Goal: Task Accomplishment & Management: Manage account settings

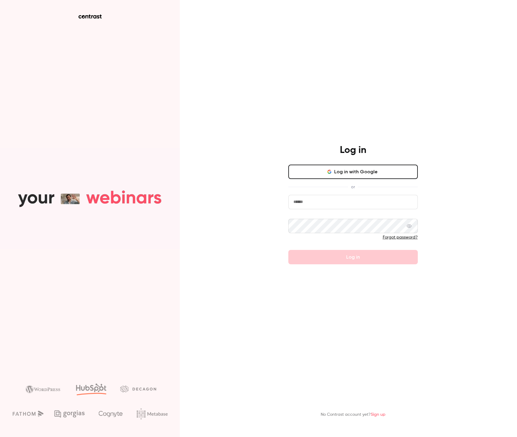
click at [354, 176] on button "Log in with Google" at bounding box center [352, 172] width 129 height 14
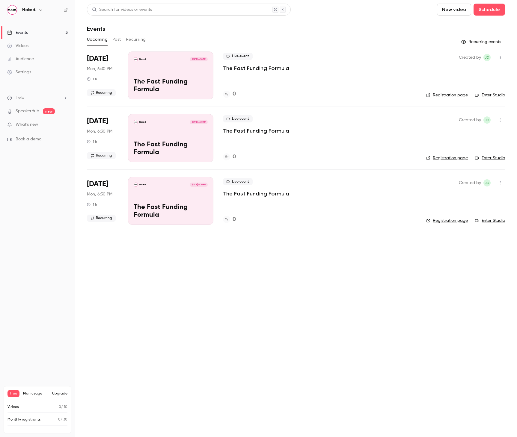
click at [294, 26] on div "Events" at bounding box center [296, 28] width 418 height 7
click at [174, 77] on div "Naked. [DATE] 6:30 PM The Fast Funding Formula" at bounding box center [170, 76] width 85 height 48
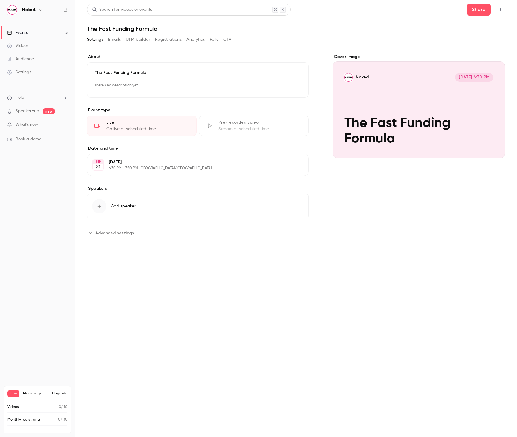
click at [388, 91] on div "Cover image" at bounding box center [418, 106] width 172 height 105
click at [0, 0] on input "Naked. [DATE] 6:30 PM The Fast Funding Formula" at bounding box center [0, 0] width 0 height 0
click at [239, 127] on div "Stream at scheduled time" at bounding box center [259, 129] width 83 height 6
click at [368, 219] on div "Cover image Naked. [DATE] 6:30 PM The Fast Funding Formula" at bounding box center [418, 146] width 172 height 184
click at [230, 38] on button "CTA" at bounding box center [227, 40] width 8 height 10
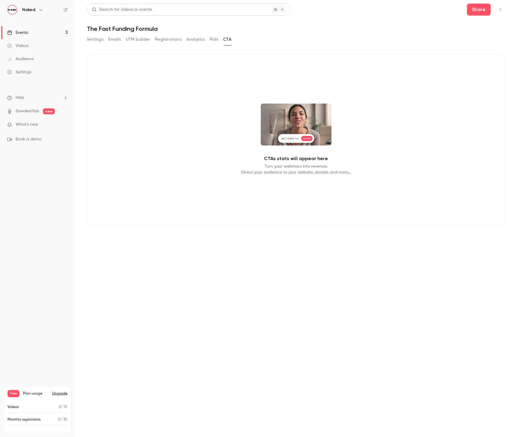
click at [199, 39] on button "Analytics" at bounding box center [195, 40] width 19 height 10
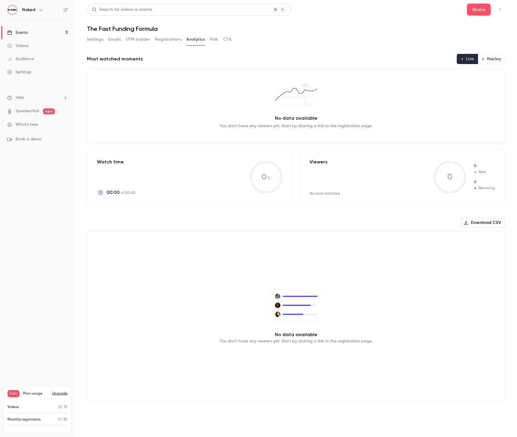
click at [491, 59] on button "Replay" at bounding box center [490, 59] width 27 height 10
click at [167, 40] on button "Registrations" at bounding box center [168, 40] width 27 height 10
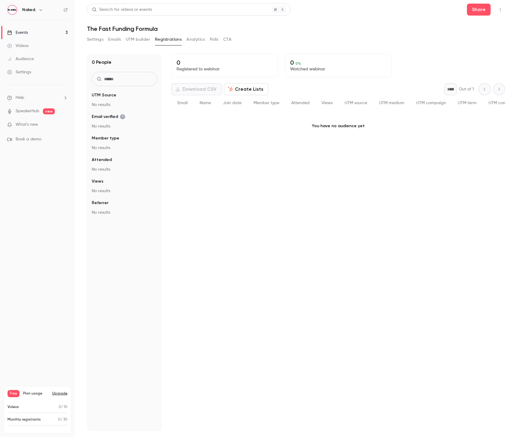
click at [144, 40] on button "UTM builder" at bounding box center [138, 40] width 24 height 10
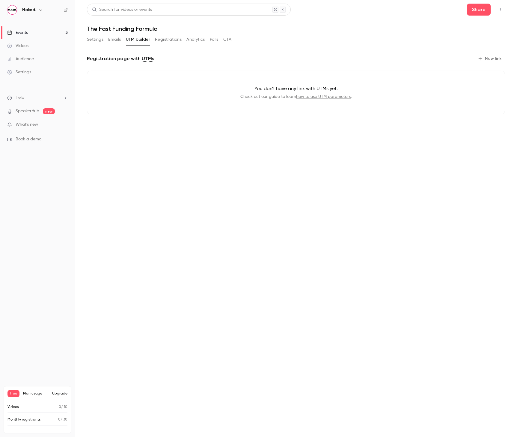
click at [109, 39] on button "Emails" at bounding box center [114, 40] width 13 height 10
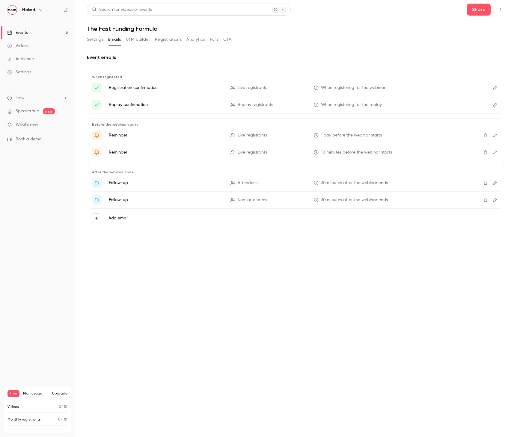
click at [92, 39] on button "Settings" at bounding box center [95, 40] width 16 height 10
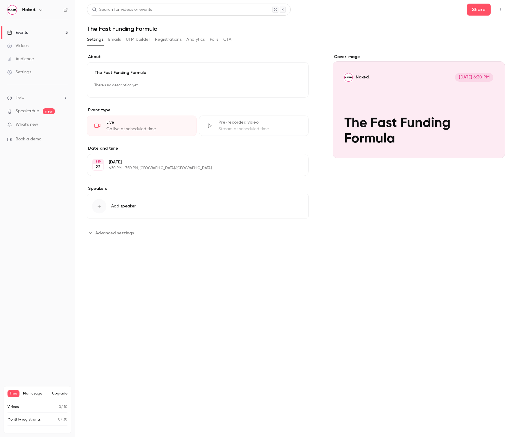
click at [267, 43] on div "Settings Emails UTM builder Registrations Analytics Polls CTA" at bounding box center [296, 41] width 418 height 12
click at [320, 308] on main "**********" at bounding box center [296, 218] width 442 height 437
drag, startPoint x: 406, startPoint y: 28, endPoint x: 422, endPoint y: 24, distance: 16.0
click at [412, 26] on h1 "The Fast Funding Formula" at bounding box center [296, 28] width 418 height 7
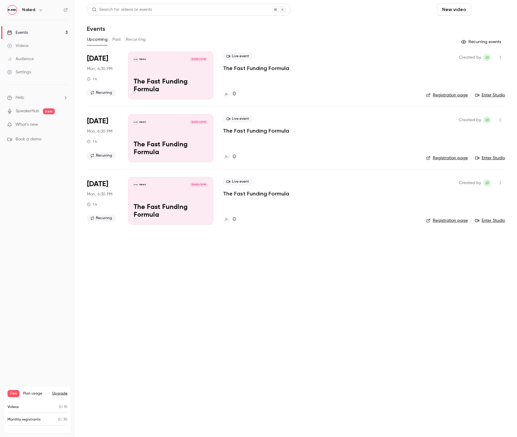
click at [491, 10] on button "Schedule" at bounding box center [488, 10] width 31 height 12
click at [474, 41] on span "Recurring event" at bounding box center [469, 42] width 31 height 6
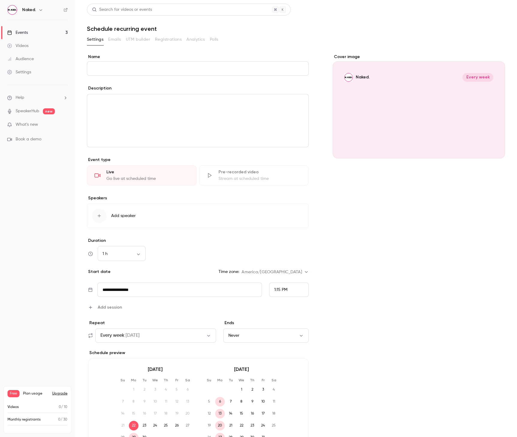
click at [347, 214] on div "Cover image Naked. Every week" at bounding box center [418, 260] width 172 height 413
